Goal: Contribute content: Contribute content

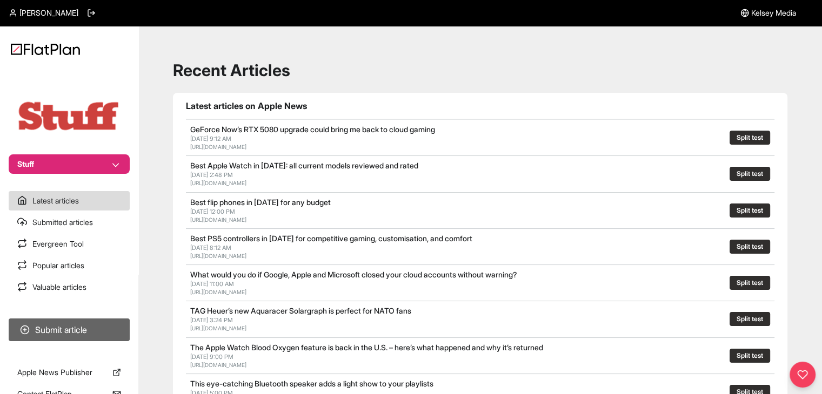
click at [129, 326] on button "Submit article" at bounding box center [69, 330] width 121 height 23
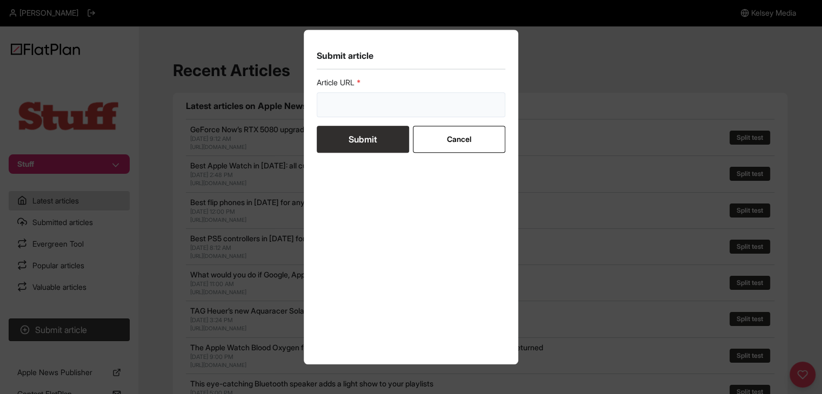
click at [344, 104] on input "url" at bounding box center [411, 104] width 189 height 25
paste input "https://www.stuff.tv/features/the-best-apps-and-games-kids-all-ages/"
type input "https://www.stuff.tv/features/the-best-apps-and-games-kids-all-ages/"
click at [346, 143] on button "Submit" at bounding box center [363, 139] width 92 height 27
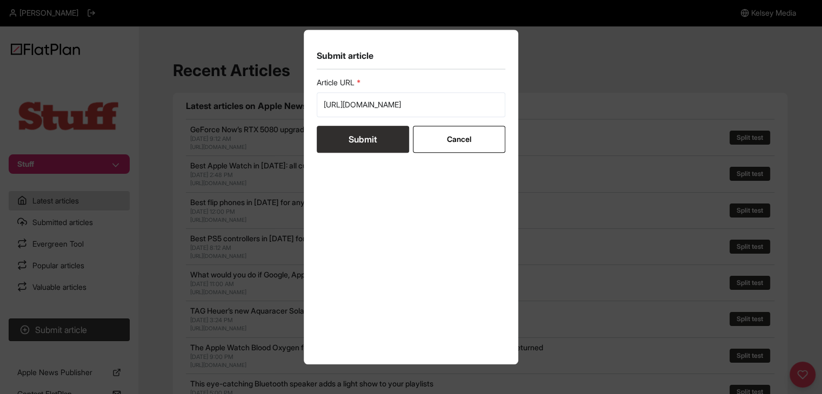
scroll to position [0, 0]
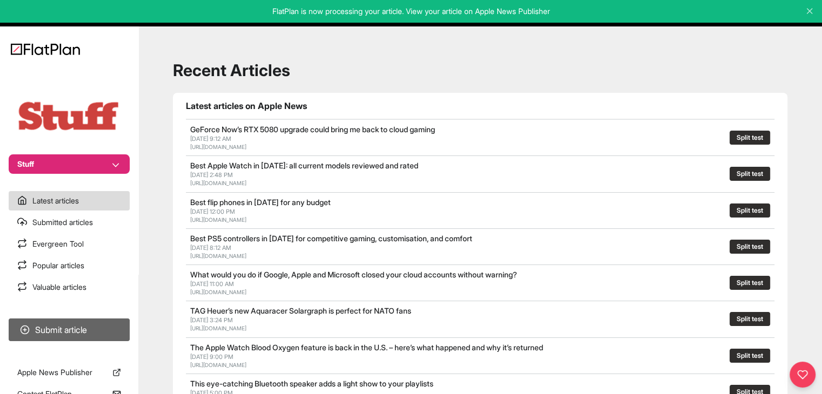
click at [100, 324] on button "Submit article" at bounding box center [69, 330] width 121 height 23
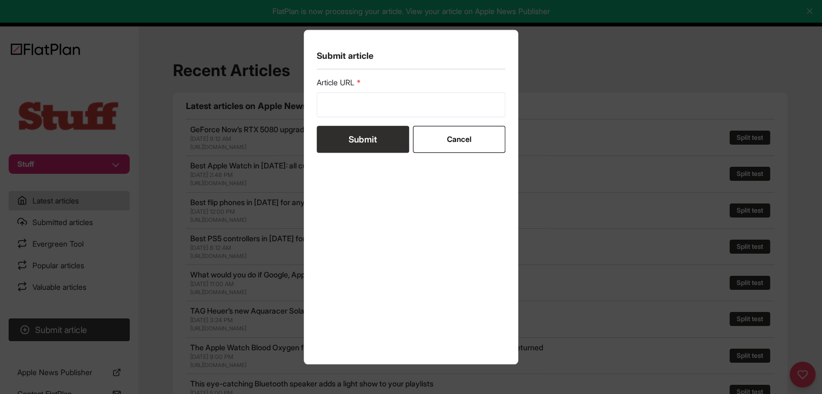
drag, startPoint x: 432, startPoint y: 120, endPoint x: 427, endPoint y: 110, distance: 12.1
click at [432, 120] on form "Article URL Submit Cancel" at bounding box center [411, 115] width 189 height 76
drag, startPoint x: 420, startPoint y: 103, endPoint x: 394, endPoint y: 114, distance: 28.3
click at [419, 102] on input "url" at bounding box center [411, 104] width 189 height 25
paste input "https://www.stuff.tv/sponsored/apple-tv-vs-amazon-fire-tv-which-streamer-is-bes…"
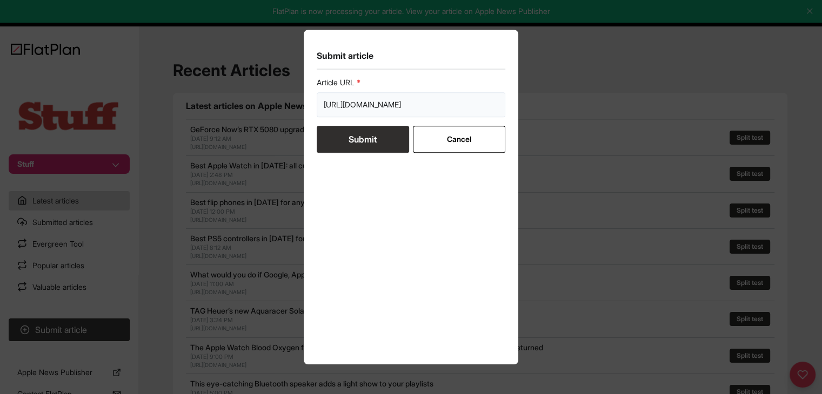
scroll to position [0, 157]
type input "https://www.stuff.tv/sponsored/apple-tv-vs-amazon-fire-tv-which-streamer-is-bes…"
click at [382, 130] on button "Submit" at bounding box center [363, 139] width 92 height 27
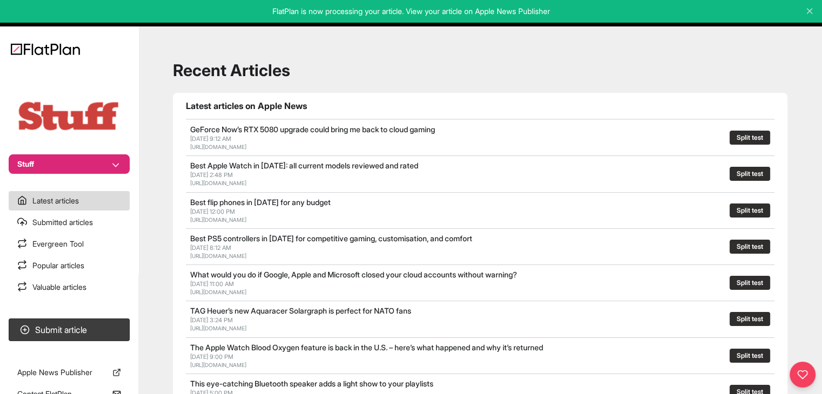
click at [49, 161] on button "Stuff" at bounding box center [69, 163] width 121 height 19
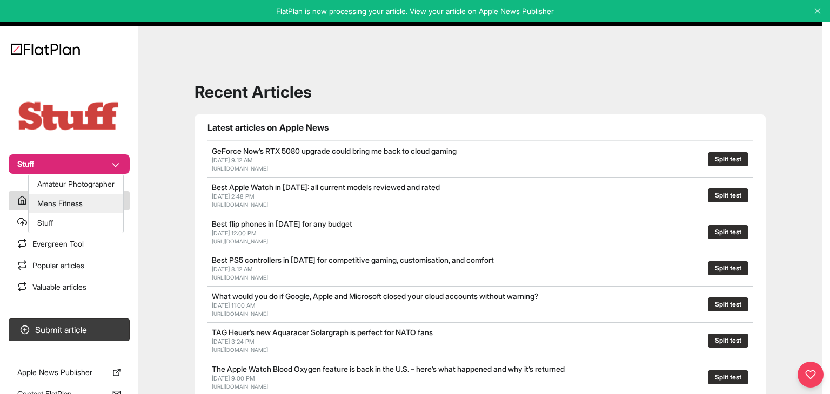
click at [78, 204] on button "Mens Fitness" at bounding box center [76, 203] width 95 height 19
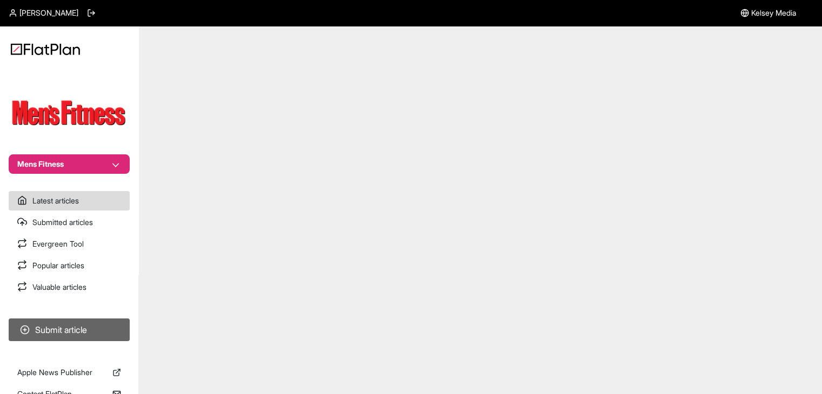
click at [111, 334] on button "Submit article" at bounding box center [69, 330] width 121 height 23
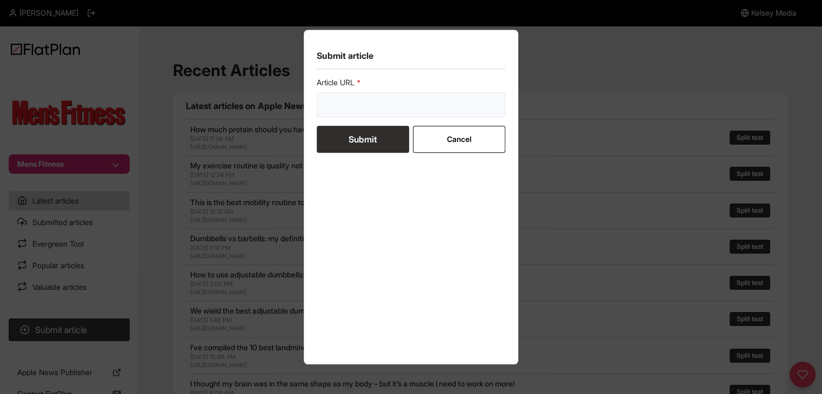
click at [328, 115] on input "url" at bounding box center [411, 104] width 189 height 25
paste input "[URL][DOMAIN_NAME]"
type input "[URL][DOMAIN_NAME]"
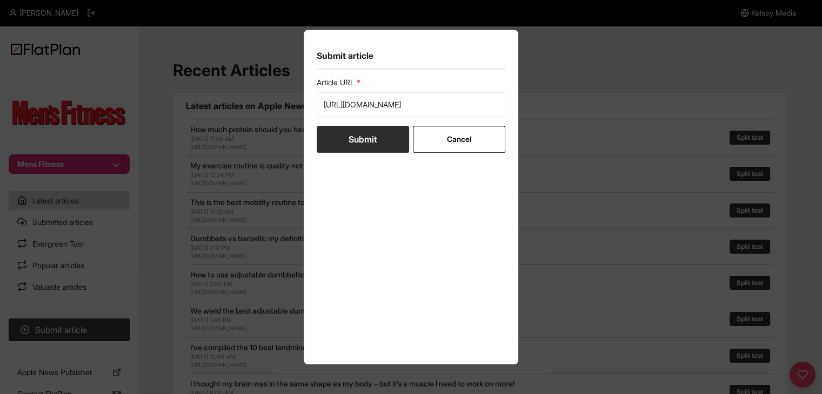
click at [339, 144] on button "Submit" at bounding box center [363, 139] width 92 height 27
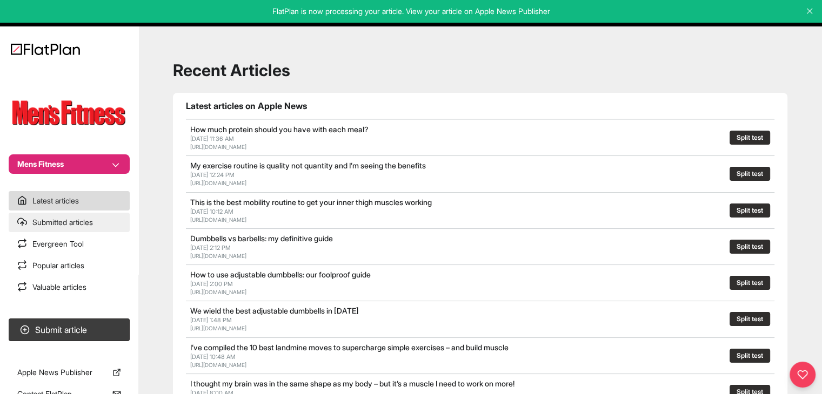
click at [108, 233] on section "Latest articles Submitted articles Evergreen Tool Popular articles Valuable art…" at bounding box center [69, 244] width 138 height 106
click at [108, 221] on link "Submitted articles" at bounding box center [69, 222] width 121 height 19
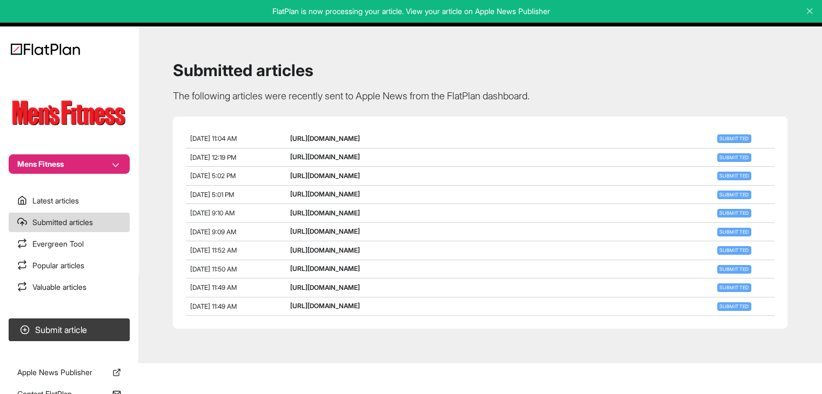
click at [67, 156] on button "Mens Fitness" at bounding box center [69, 163] width 121 height 19
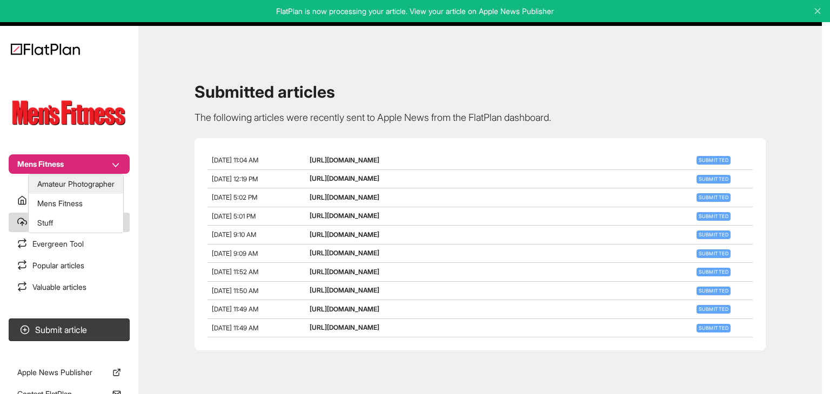
click at [76, 185] on button "Amateur Photographer" at bounding box center [76, 183] width 95 height 19
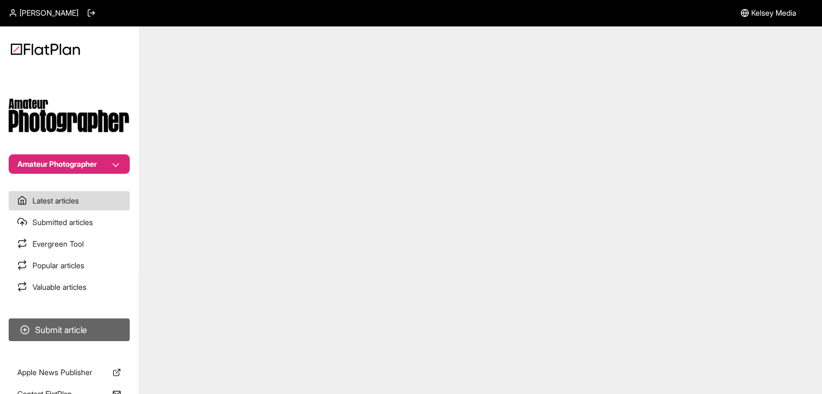
click at [102, 339] on button "Submit article" at bounding box center [69, 330] width 121 height 23
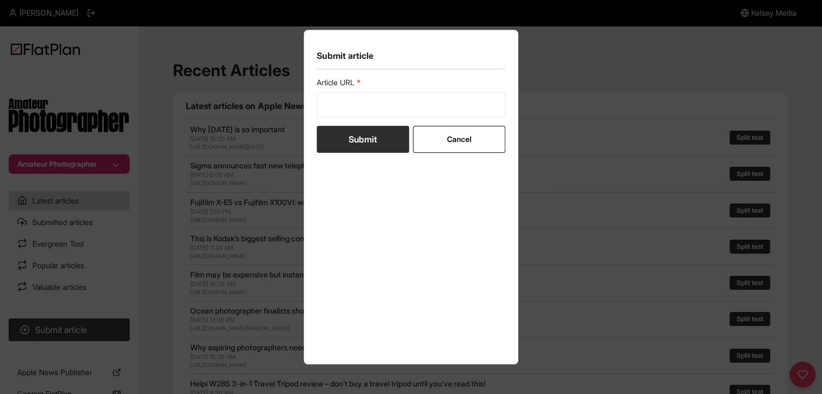
click at [140, 286] on div "Submit article Article URL Submit Cancel" at bounding box center [411, 197] width 822 height 394
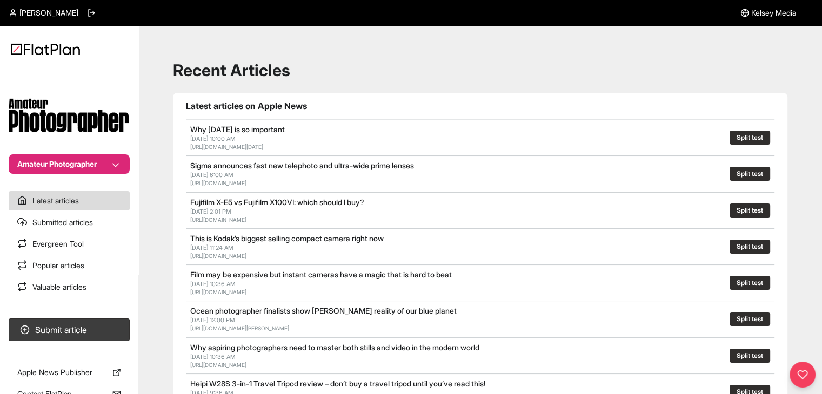
click at [98, 315] on section "Submit article" at bounding box center [69, 329] width 138 height 31
click at [116, 327] on button "Submit article" at bounding box center [69, 330] width 121 height 23
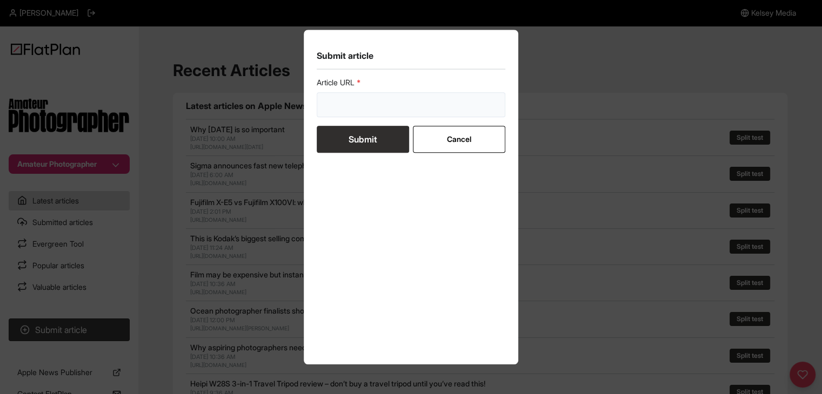
click at [398, 95] on input "url" at bounding box center [411, 104] width 189 height 25
paste input "[URL][DOMAIN_NAME]"
type input "[URL][DOMAIN_NAME]"
click at [374, 143] on button "Submit" at bounding box center [363, 139] width 92 height 27
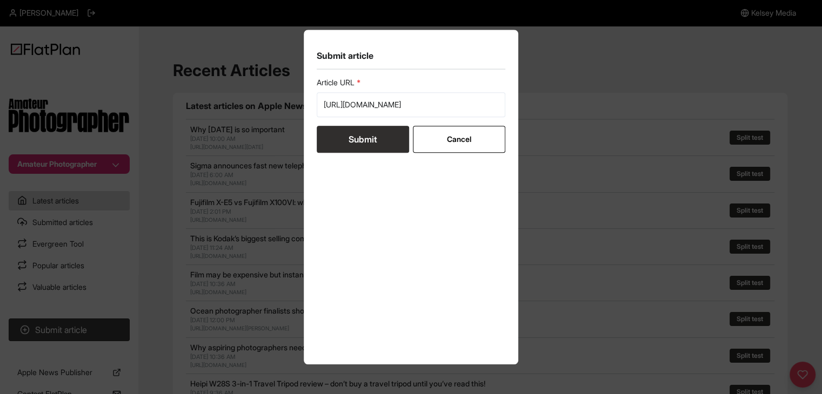
scroll to position [0, 0]
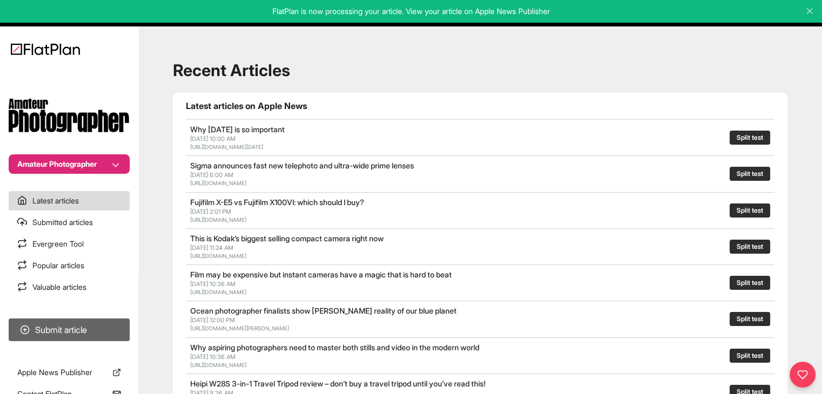
click at [119, 336] on button "Submit article" at bounding box center [69, 330] width 121 height 23
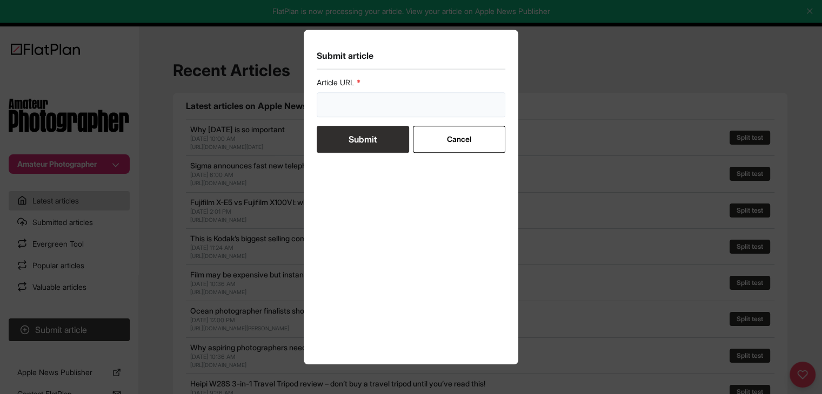
click at [367, 108] on input "url" at bounding box center [411, 104] width 189 height 25
paste input "[URL][DOMAIN_NAME]"
type input "[URL][DOMAIN_NAME]"
click at [365, 135] on button "Submit" at bounding box center [363, 139] width 92 height 27
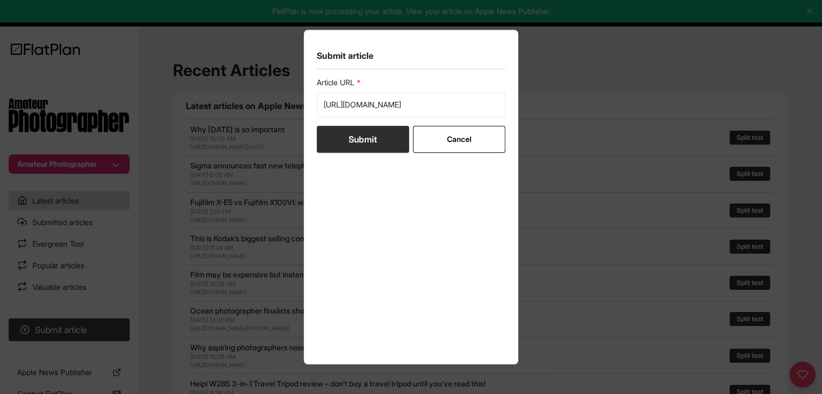
scroll to position [0, 0]
